Goal: Task Accomplishment & Management: Complete application form

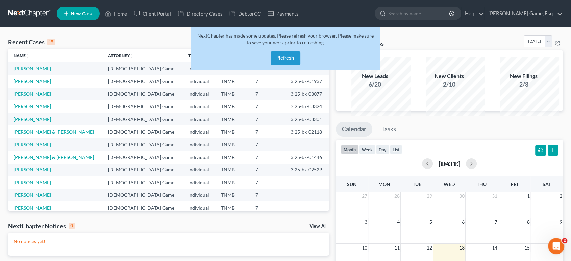
click at [286, 65] on button "Refresh" at bounding box center [286, 58] width 30 height 14
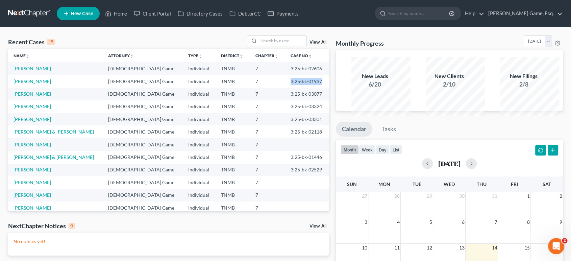
drag, startPoint x: 315, startPoint y: 102, endPoint x: 275, endPoint y: 105, distance: 41.0
click at [285, 87] on td "3:25-bk-01937" at bounding box center [307, 81] width 44 height 12
copy td "3:25-bk-01937"
click at [50, 84] on link "[PERSON_NAME]" at bounding box center [32, 81] width 37 height 6
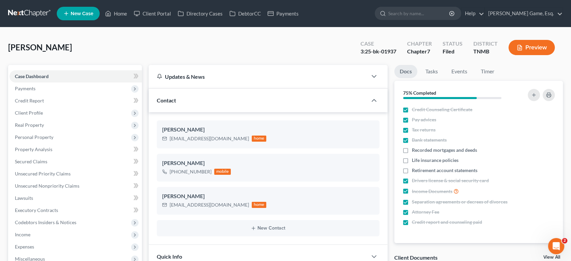
scroll to position [236, 0]
click at [56, 119] on span "Client Profile" at bounding box center [75, 113] width 132 height 12
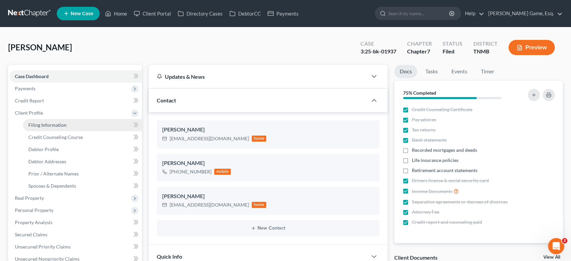
click at [59, 131] on link "Filing Information" at bounding box center [82, 125] width 119 height 12
select select "1"
select select "0"
select select "44"
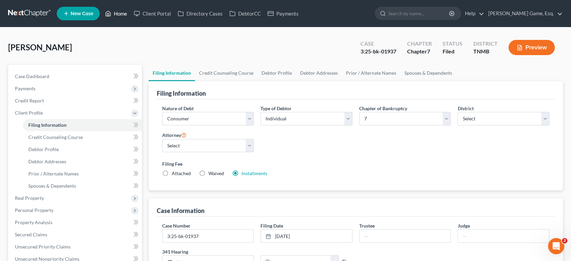
click at [130, 17] on link "Home" at bounding box center [116, 13] width 29 height 12
